Goal: Navigation & Orientation: Find specific page/section

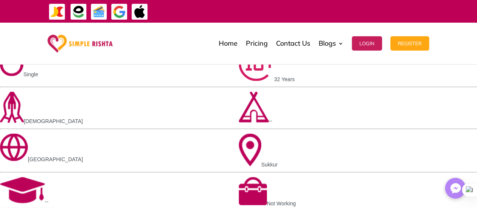
scroll to position [774, 0]
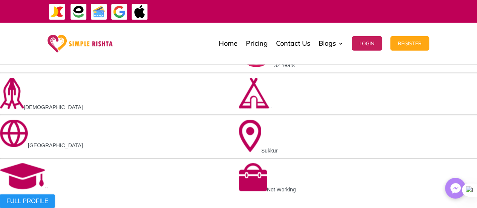
scroll to position [786, 0]
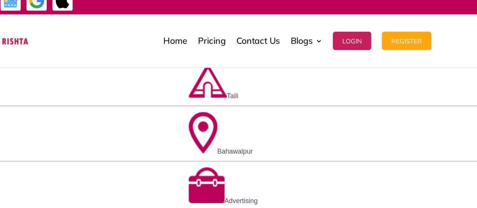
scroll to position [427, 0]
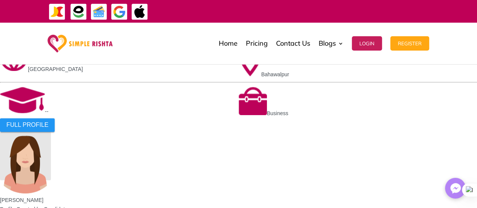
scroll to position [486, 0]
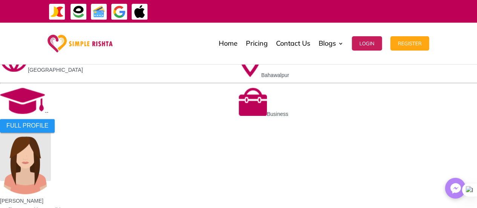
scroll to position [483, 0]
